Goal: Task Accomplishment & Management: Use online tool/utility

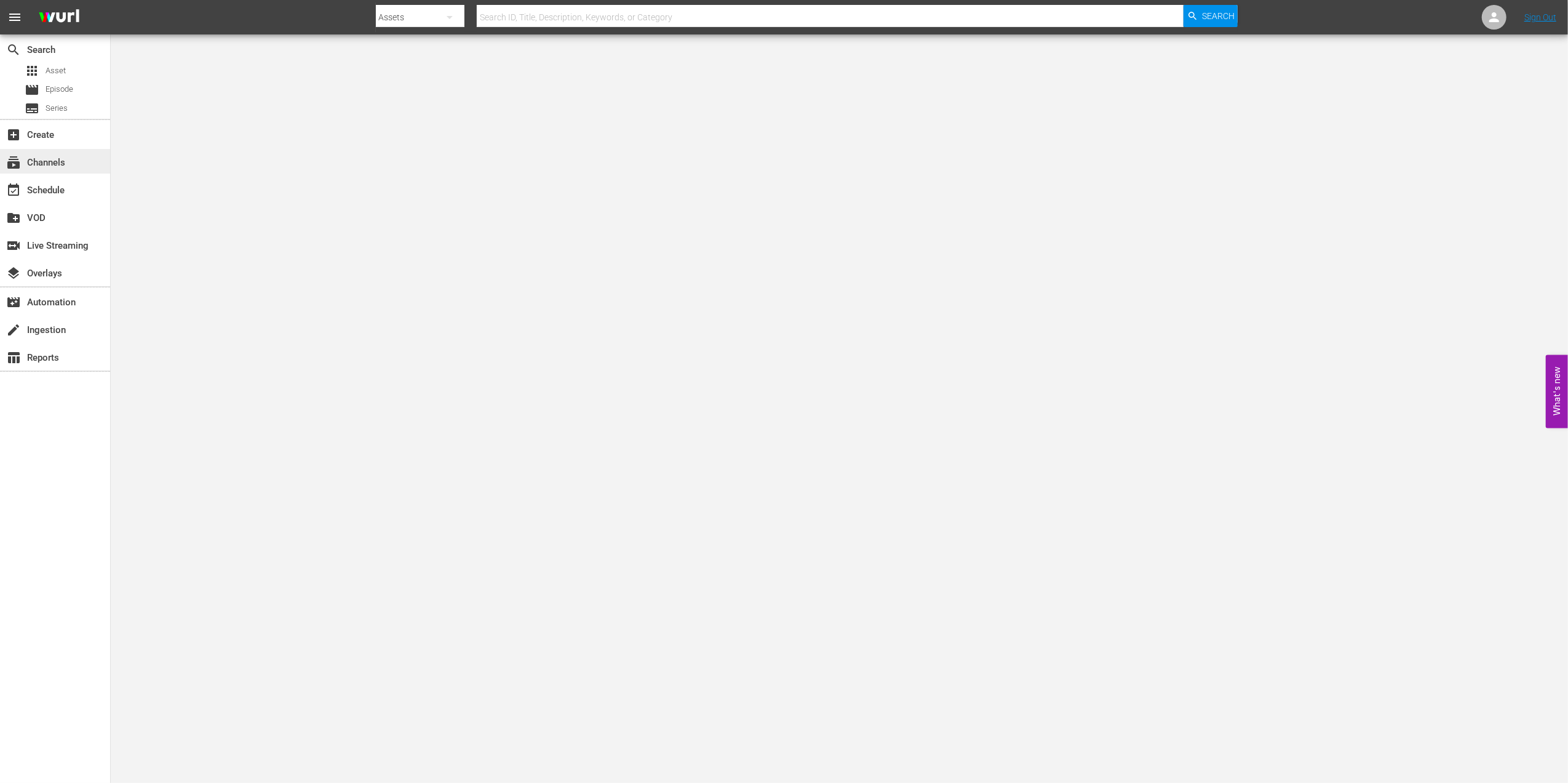
click at [41, 165] on div "subscriptions Channels" at bounding box center [35, 160] width 69 height 11
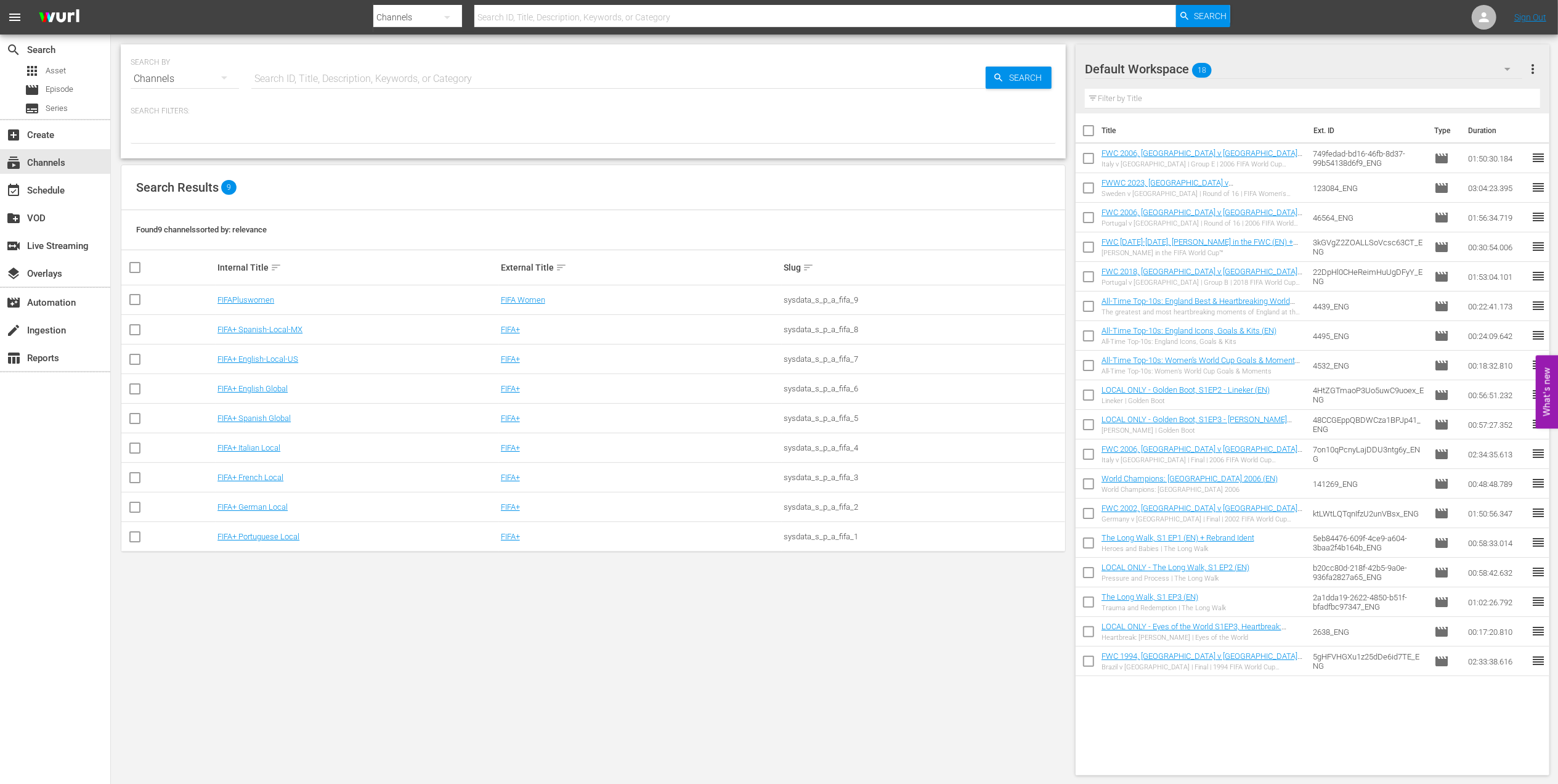
click at [274, 543] on td "FIFA+ Portuguese Local" at bounding box center [357, 537] width 283 height 29
click at [285, 535] on link "FIFA+ Portuguese Local" at bounding box center [258, 536] width 82 height 10
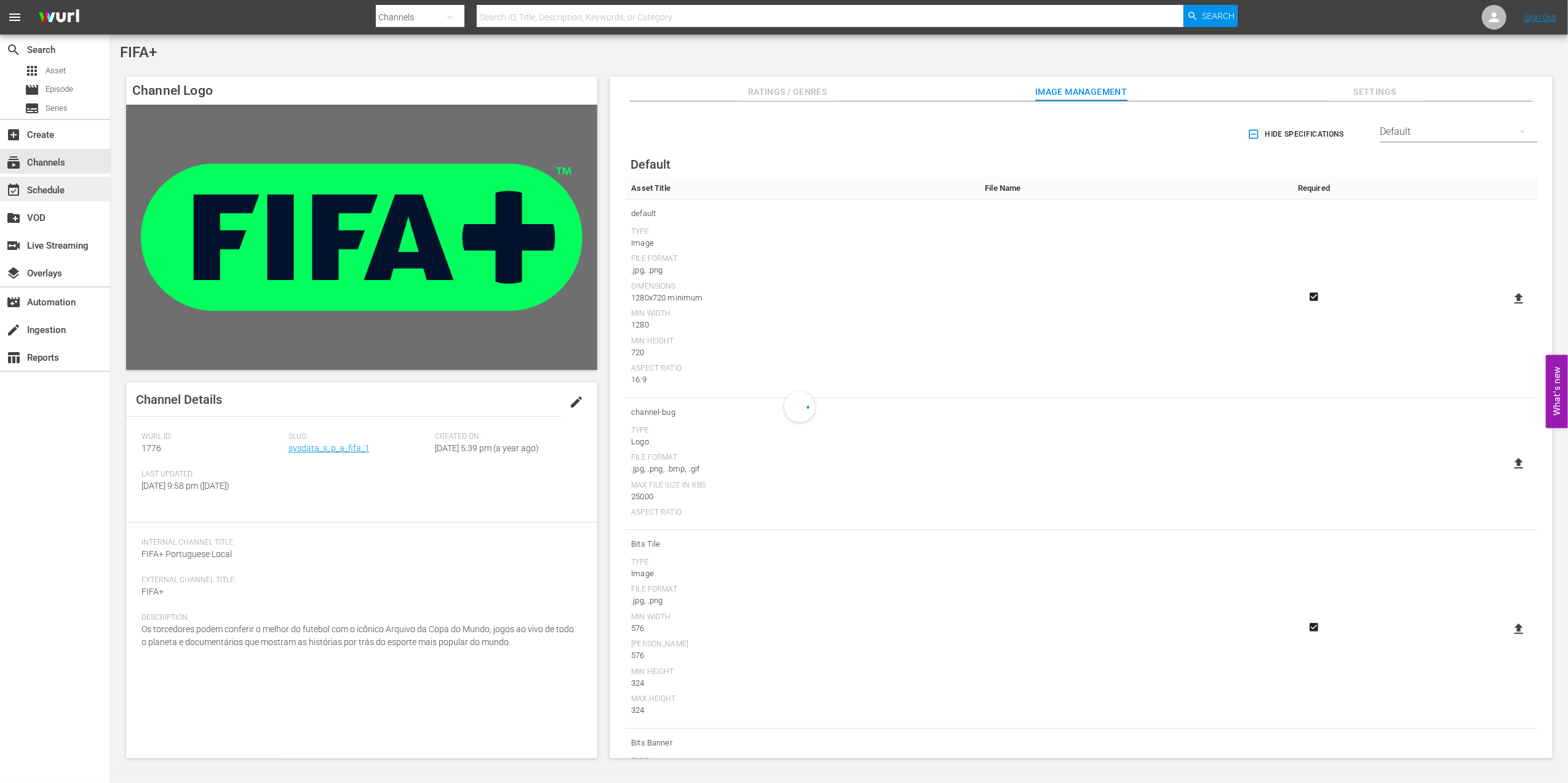
click at [53, 192] on div "event_available Schedule" at bounding box center [35, 188] width 69 height 11
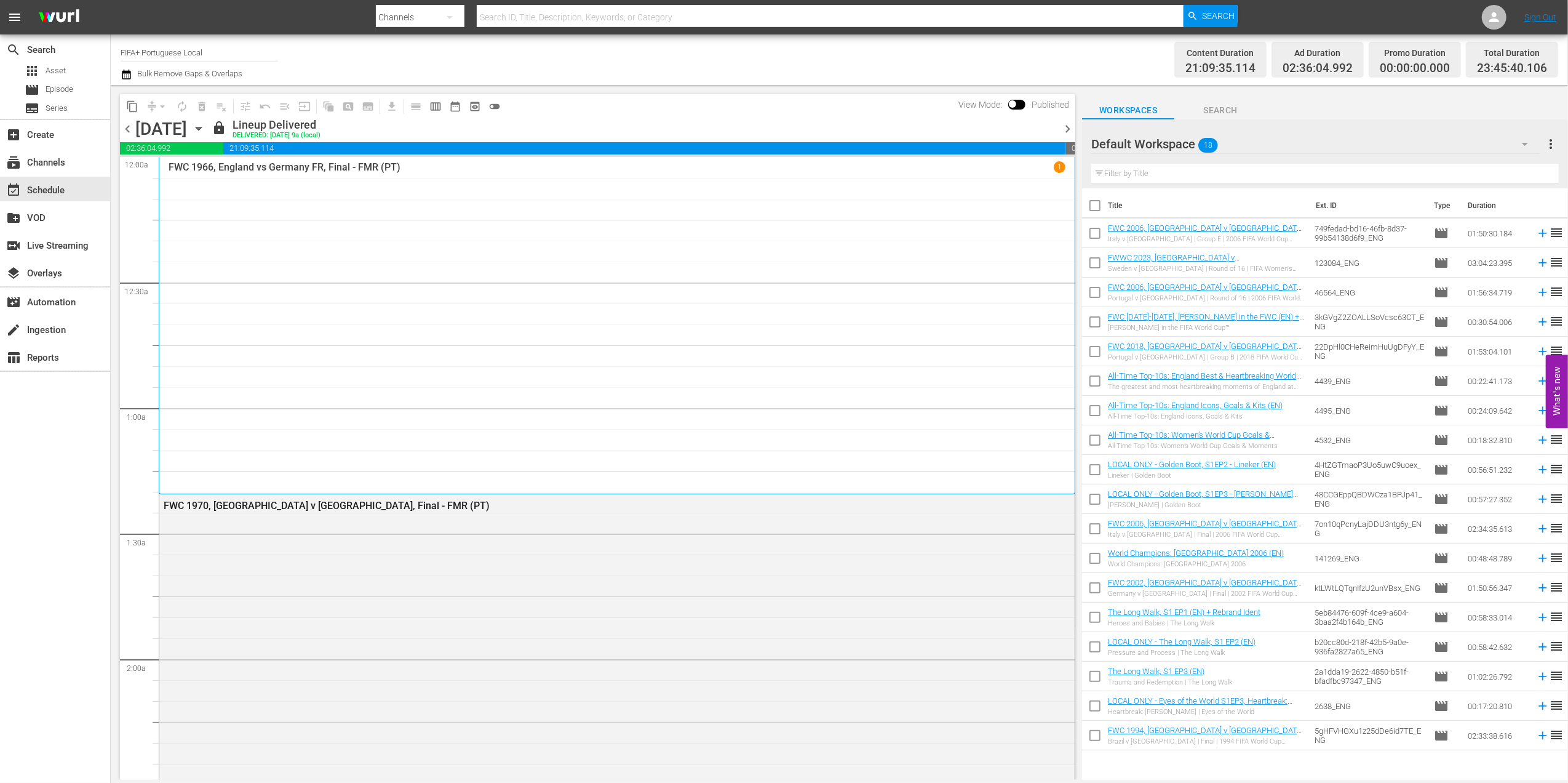
click at [1070, 124] on span "chevron_right" at bounding box center [1068, 129] width 16 height 16
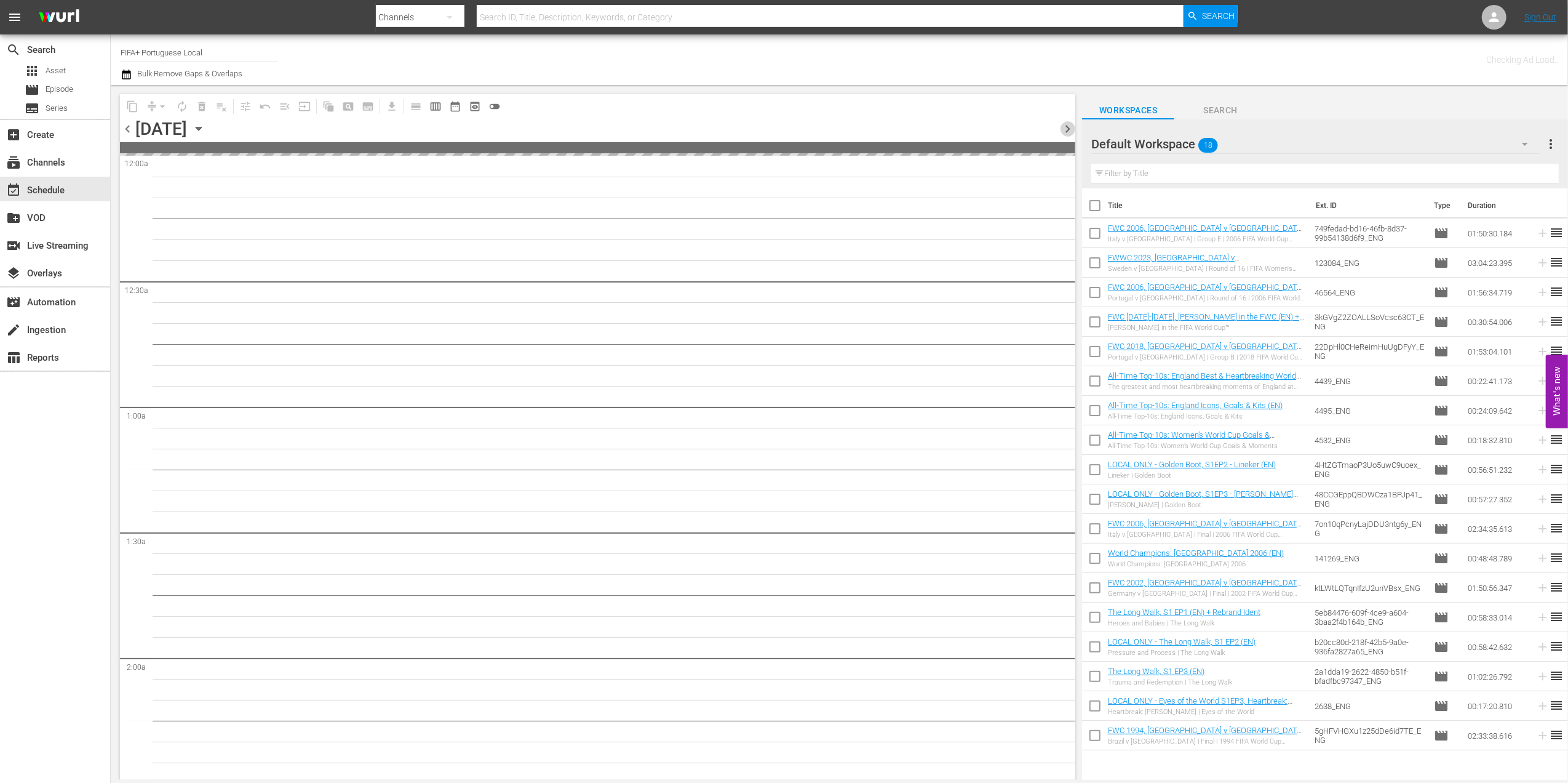
click at [1070, 124] on span "chevron_right" at bounding box center [1068, 129] width 16 height 16
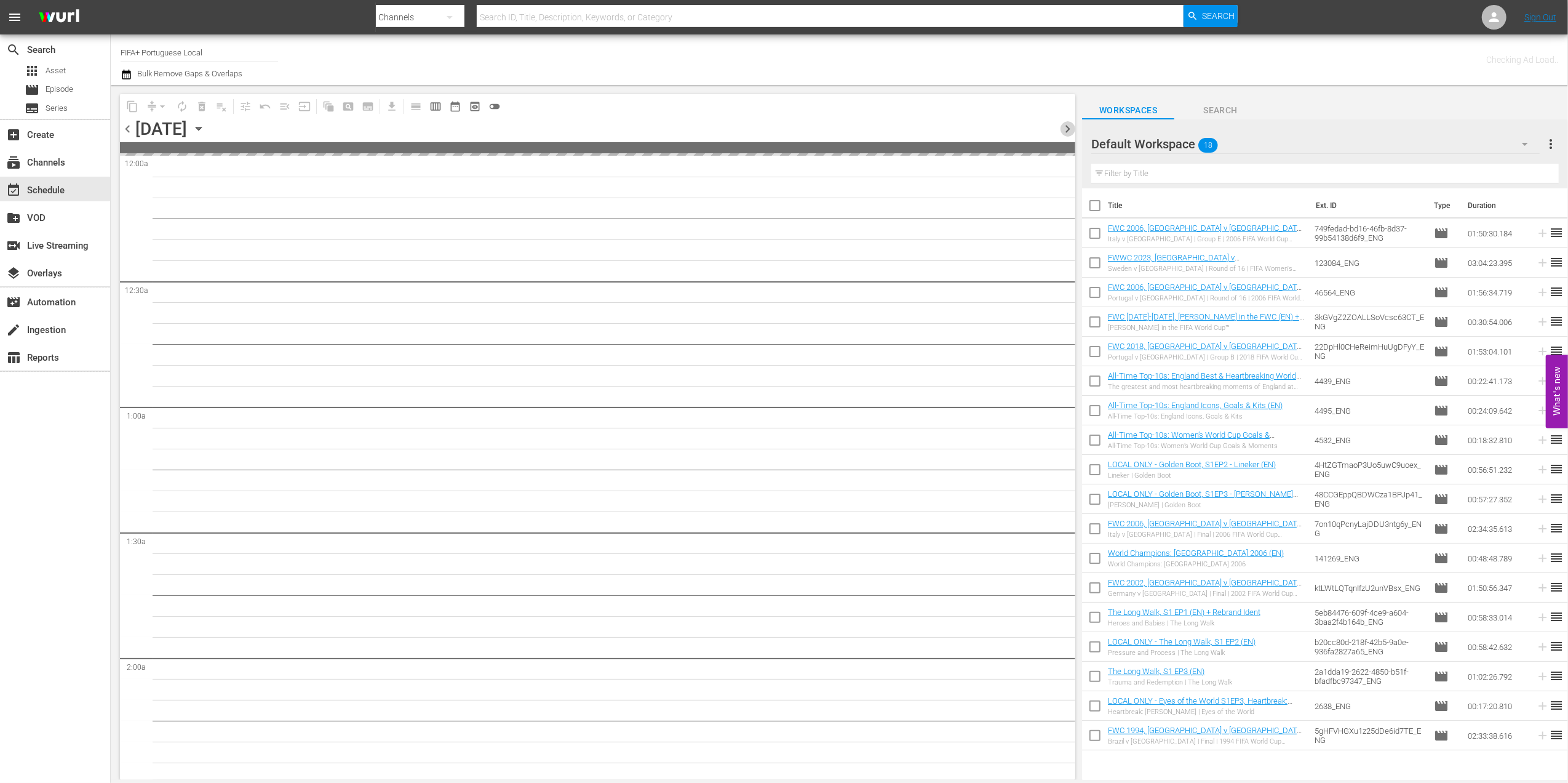
click at [1070, 124] on span "chevron_right" at bounding box center [1068, 129] width 16 height 16
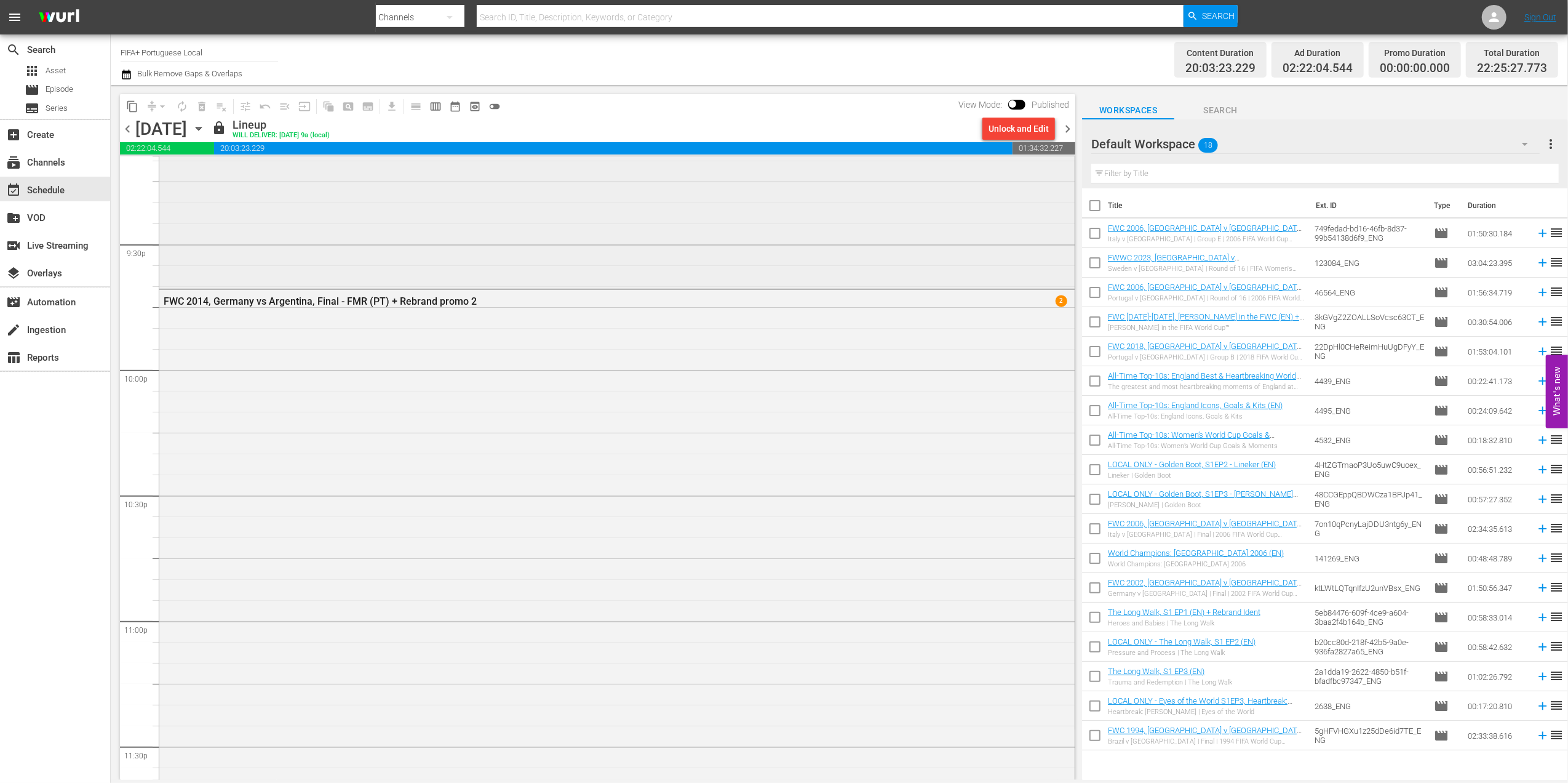
scroll to position [5461, 0]
click at [1066, 129] on span "chevron_right" at bounding box center [1068, 129] width 16 height 16
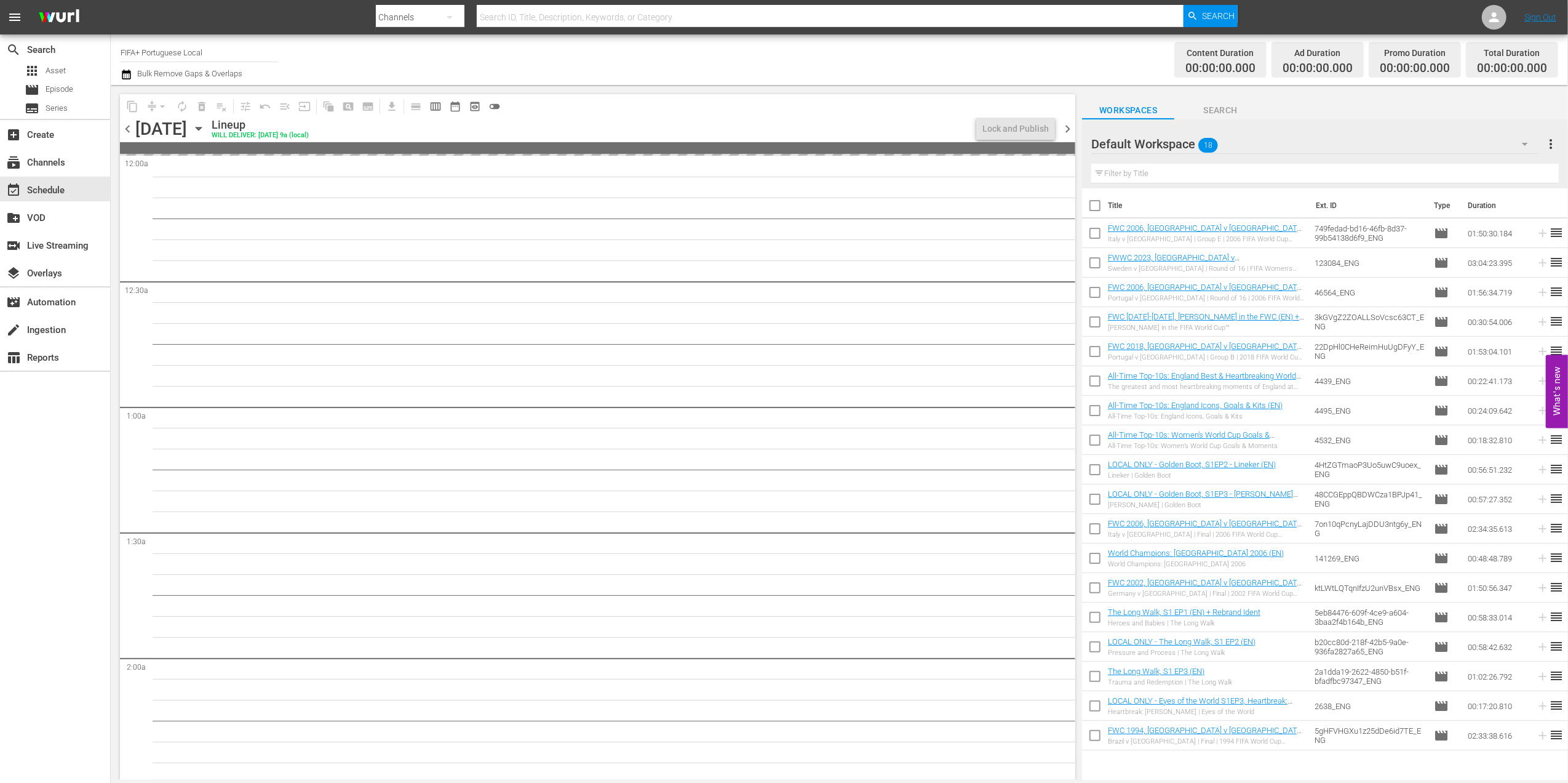
click at [128, 133] on span "chevron_left" at bounding box center [128, 129] width 16 height 16
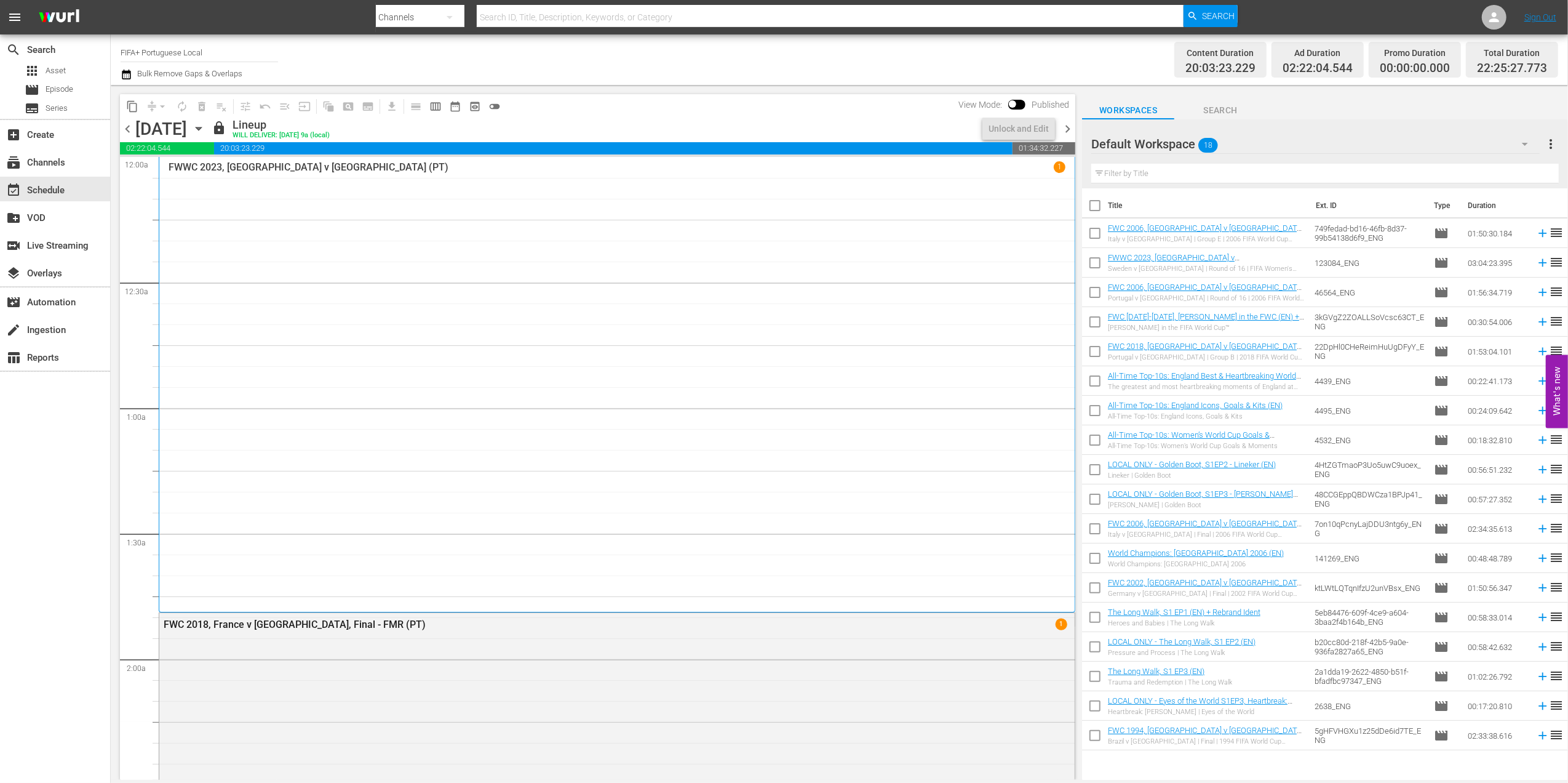
click at [1063, 129] on span "chevron_right" at bounding box center [1068, 129] width 16 height 16
